Goal: Find contact information: Find contact information

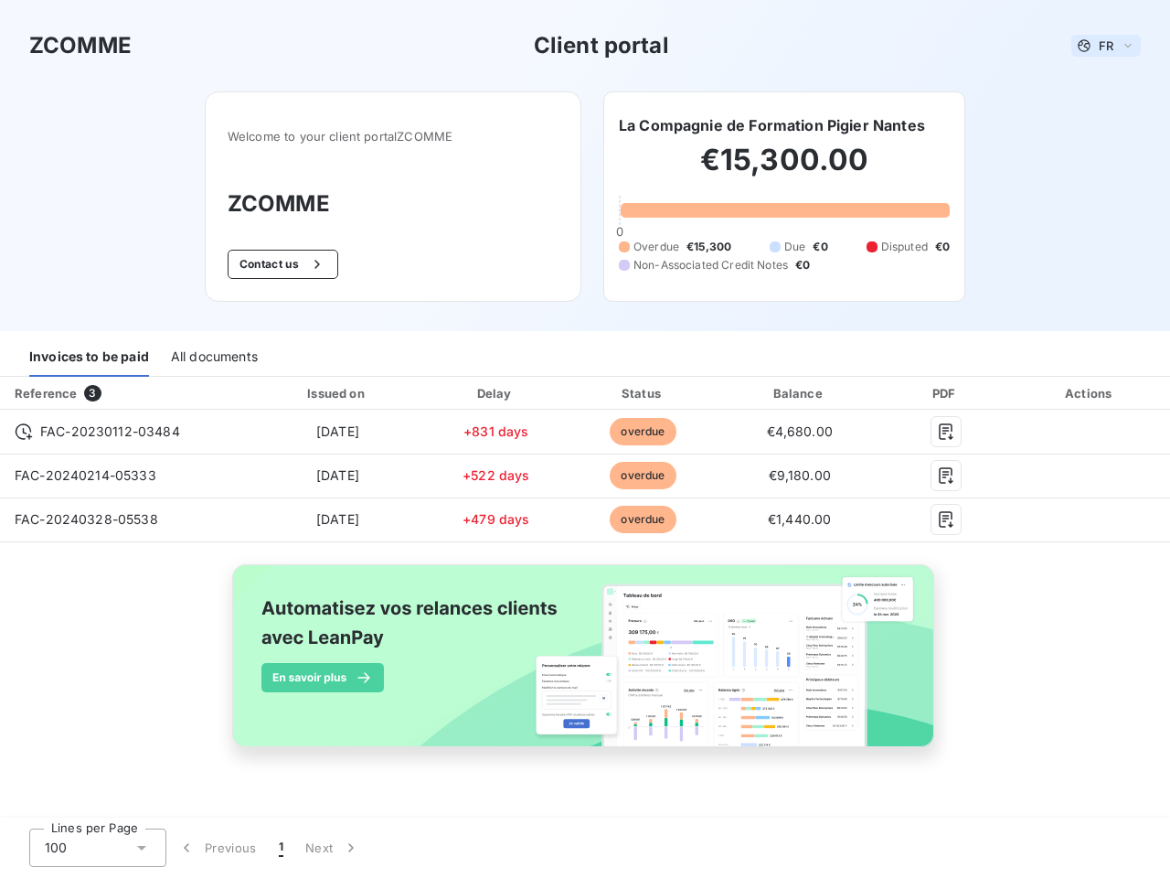
click at [1106, 46] on span "FR" at bounding box center [1106, 45] width 15 height 15
click at [281, 264] on button "Contact us" at bounding box center [283, 264] width 111 height 29
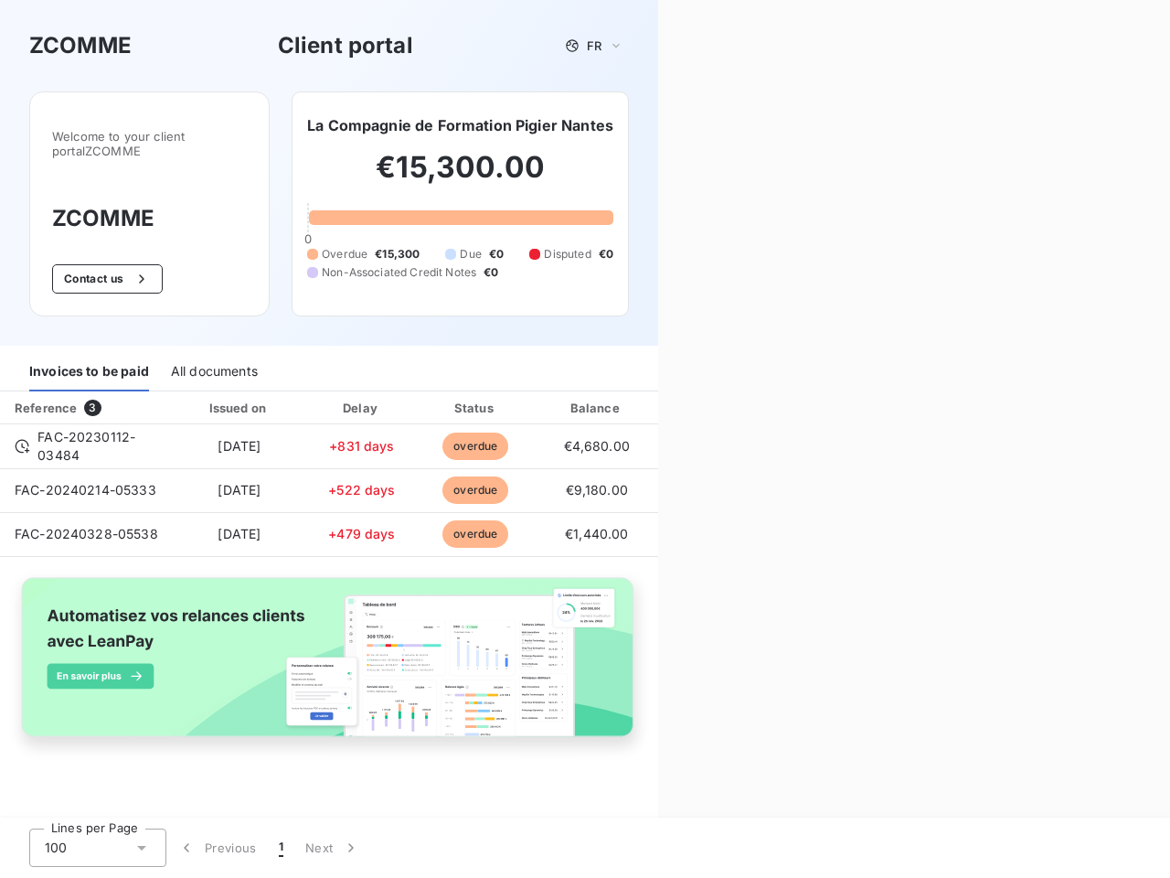
click at [772, 125] on div "Contact us Fill out the form below, and a member of our team will get back to y…" at bounding box center [914, 439] width 512 height 878
click at [89, 357] on div "Invoices to be paid" at bounding box center [89, 372] width 120 height 38
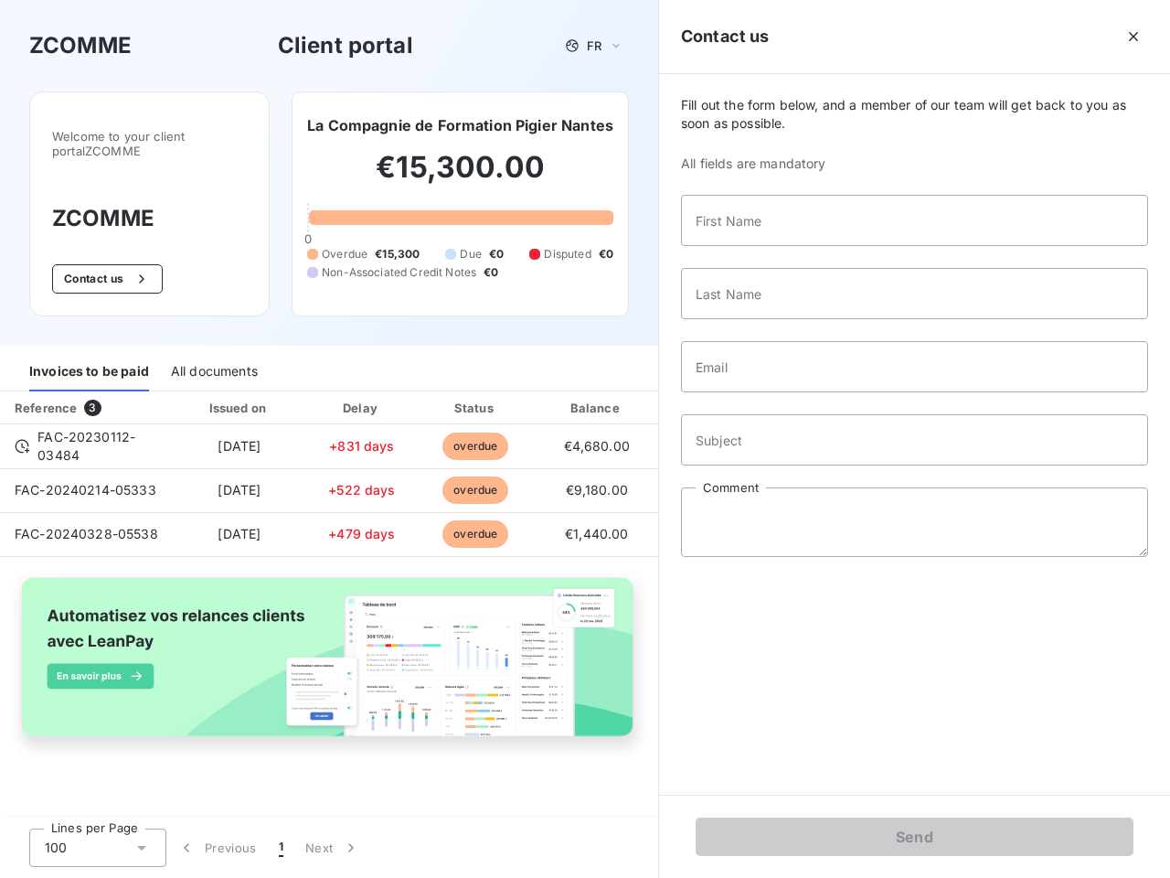
click at [213, 357] on div "All documents" at bounding box center [214, 372] width 87 height 38
